Goal: Information Seeking & Learning: Check status

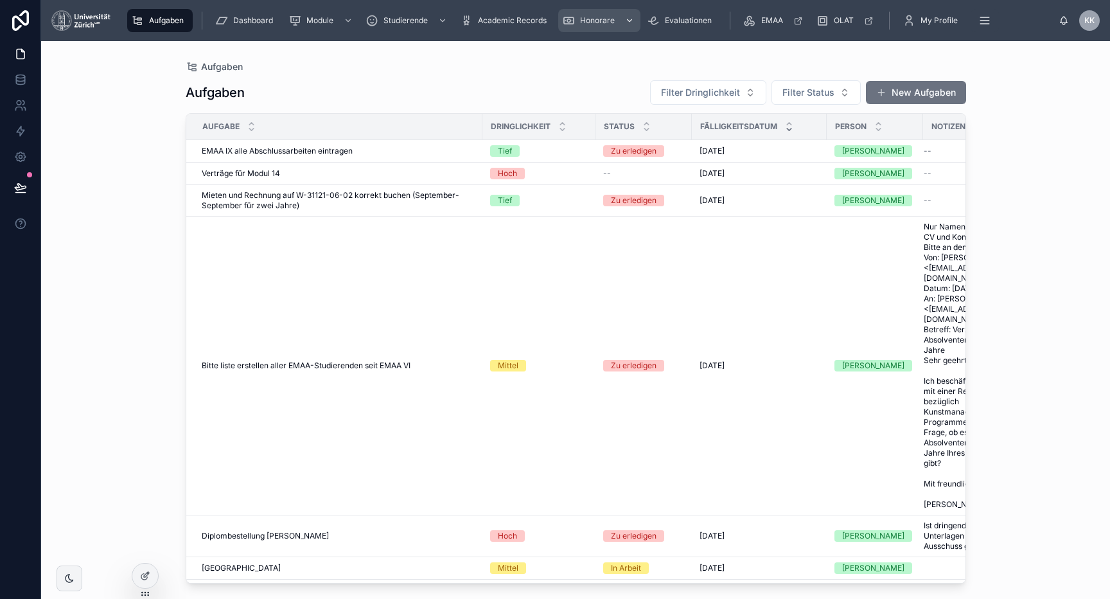
click at [601, 19] on span "Honorare" at bounding box center [597, 20] width 35 height 10
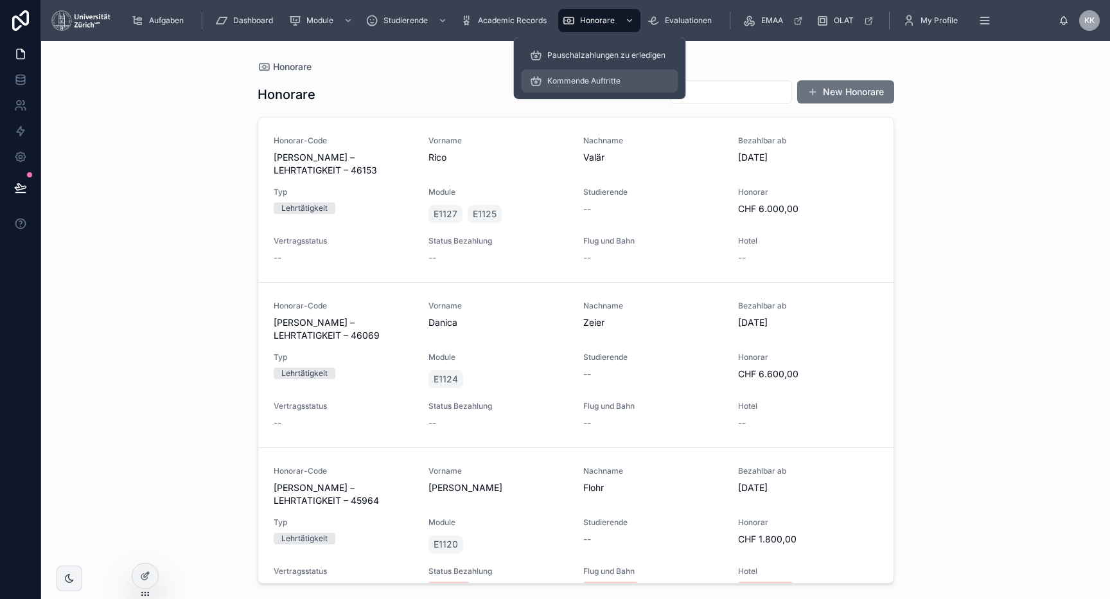
click at [604, 88] on div "Kommende Auftritte" at bounding box center [600, 81] width 141 height 21
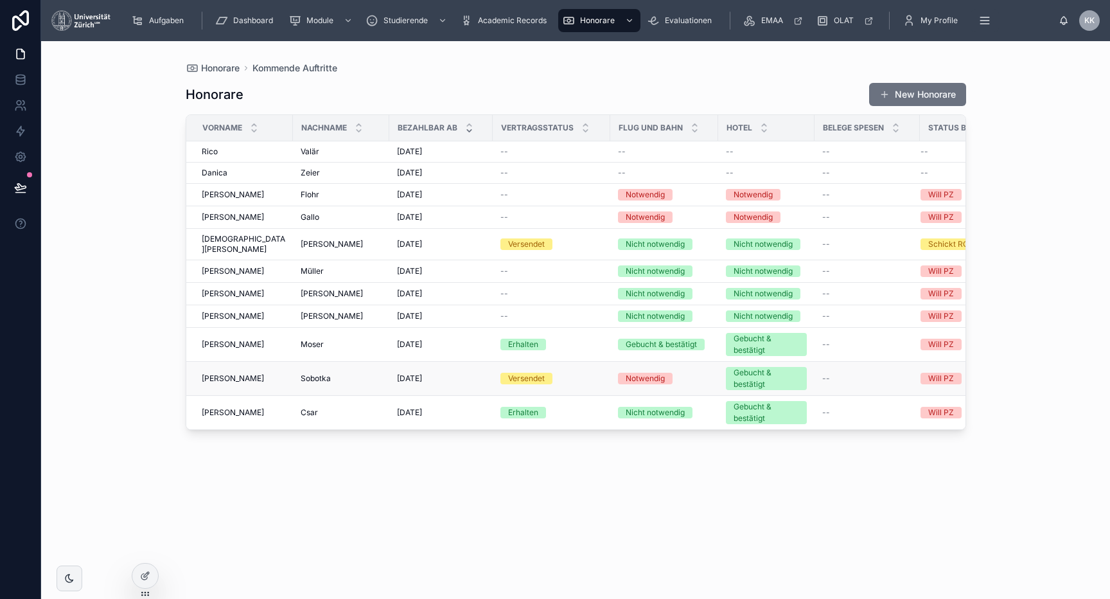
click at [646, 373] on div "Notwendig" at bounding box center [645, 379] width 39 height 12
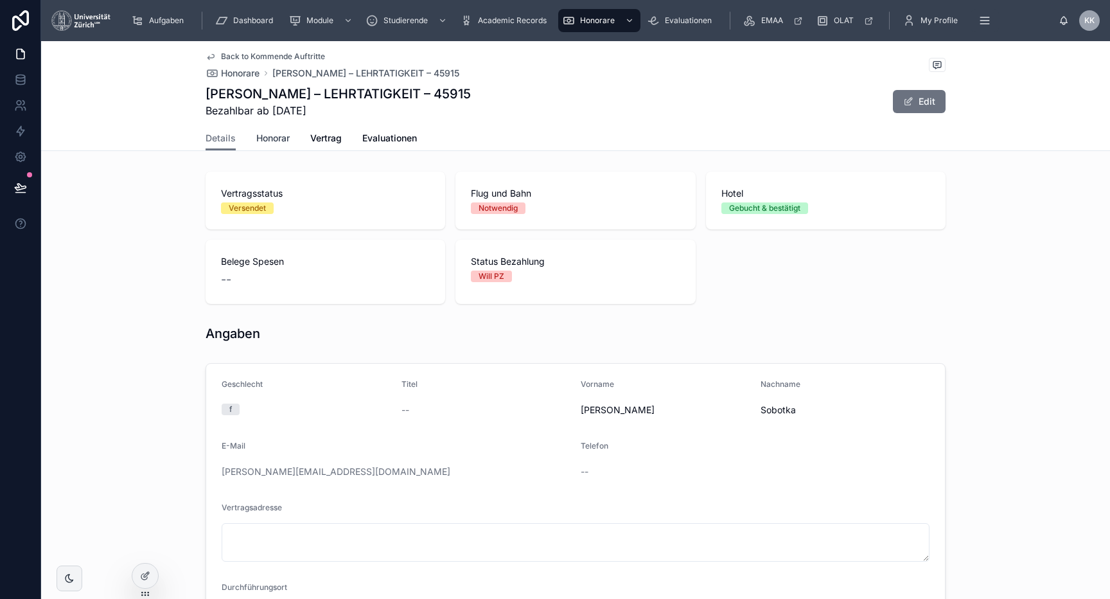
click at [269, 135] on span "Honorar" at bounding box center [272, 138] width 33 height 13
